Goal: Information Seeking & Learning: Learn about a topic

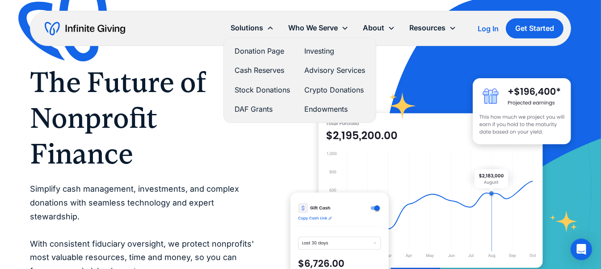
click at [311, 47] on link "Investing" at bounding box center [334, 51] width 61 height 12
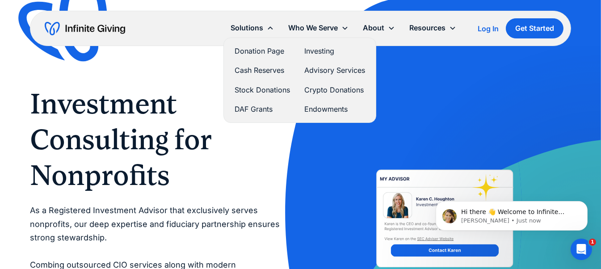
click at [324, 52] on link "Investing" at bounding box center [334, 51] width 61 height 12
